Goal: Information Seeking & Learning: Learn about a topic

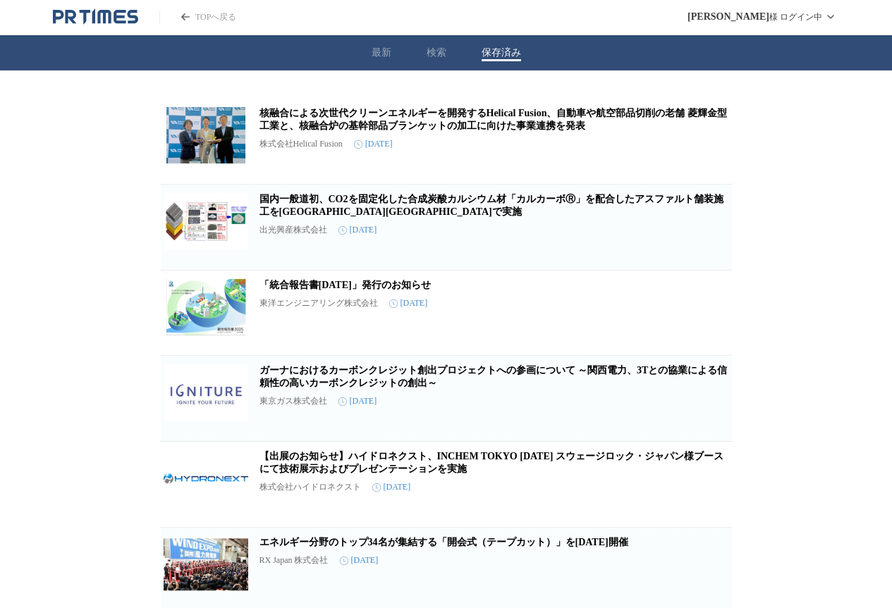
click at [500, 54] on button "保存済み" at bounding box center [500, 53] width 39 height 13
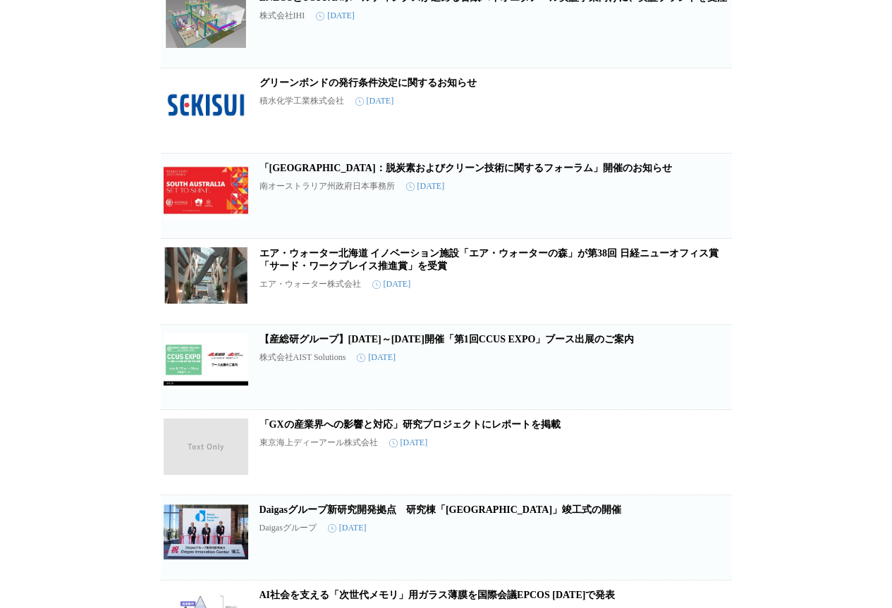
scroll to position [2396, 0]
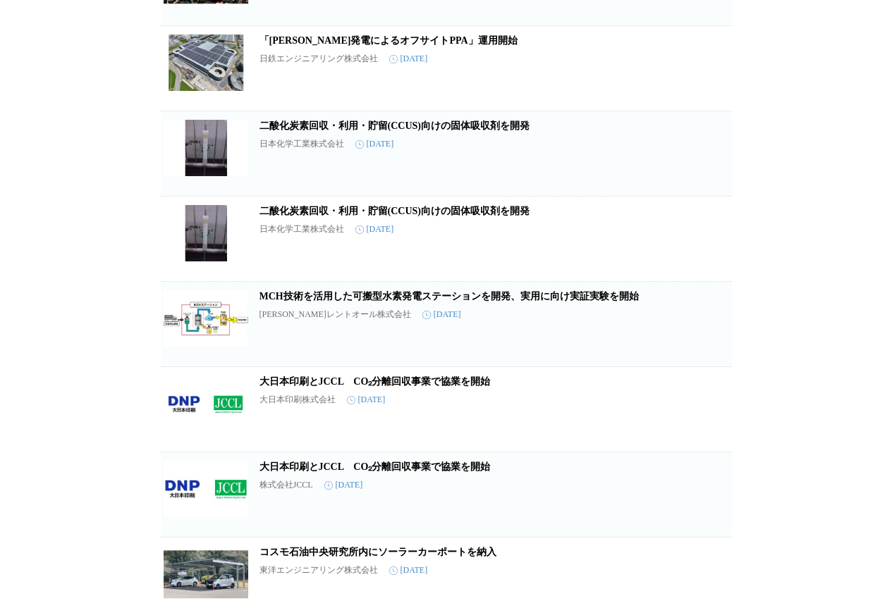
scroll to position [446, 0]
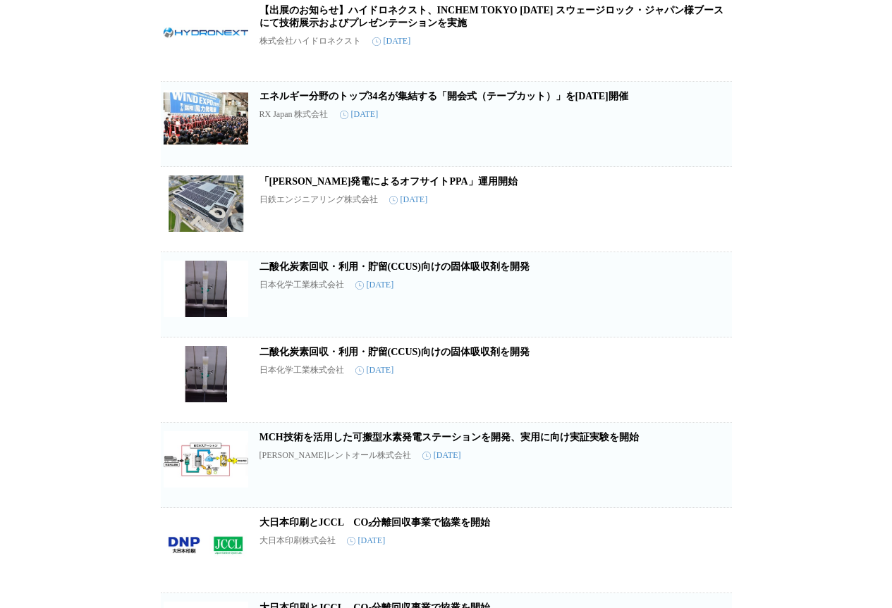
click at [485, 272] on link "二酸化炭素回収・利用・貯留(CCUS)向けの固体吸収剤を開発" at bounding box center [394, 267] width 270 height 11
click at [480, 272] on link "二酸化炭素回収・利用・貯留(CCUS)向けの固体吸収剤を開発" at bounding box center [394, 267] width 270 height 11
